Goal: Check status: Check status

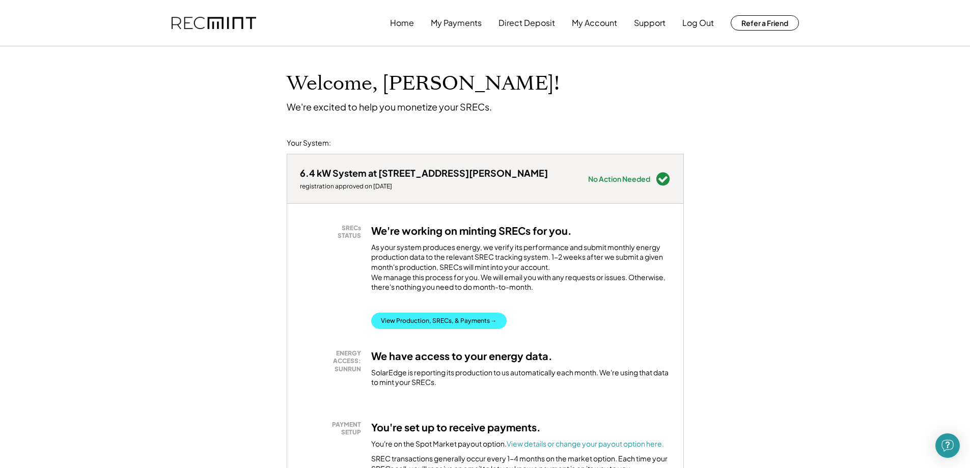
click at [468, 329] on button "View Production, SRECs, & Payments →" at bounding box center [438, 321] width 135 height 16
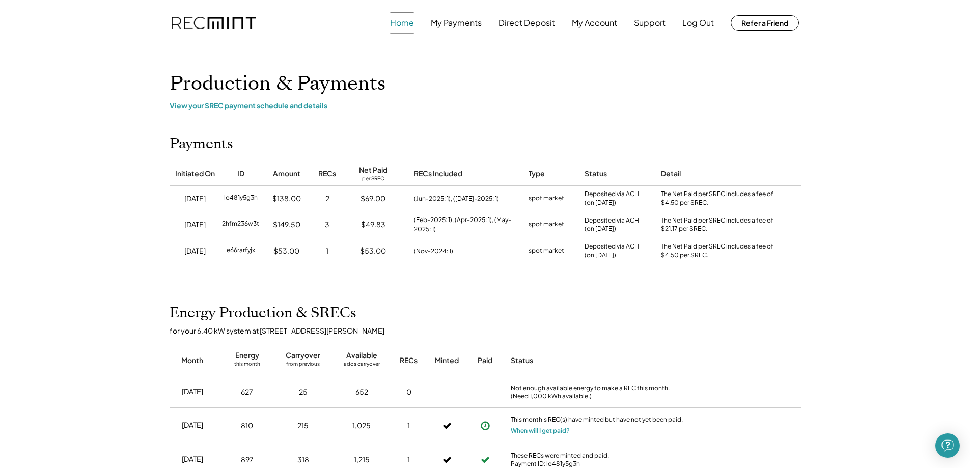
click at [398, 24] on button "Home" at bounding box center [402, 23] width 24 height 20
